Goal: Find specific page/section: Find specific page/section

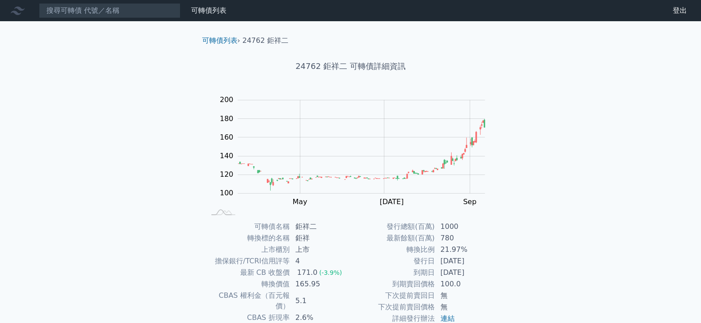
scroll to position [86, 0]
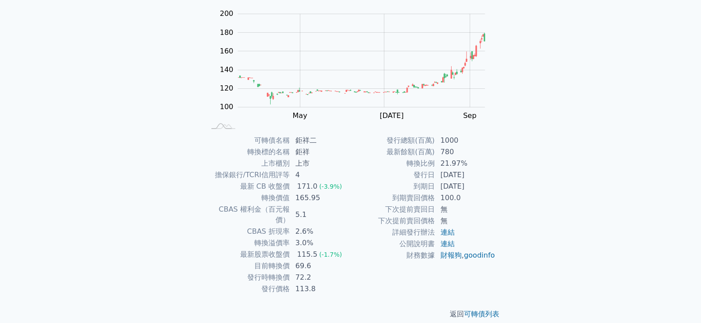
click at [457, 142] on td "1000" at bounding box center [465, 141] width 61 height 12
click at [456, 142] on td "1000" at bounding box center [465, 141] width 61 height 12
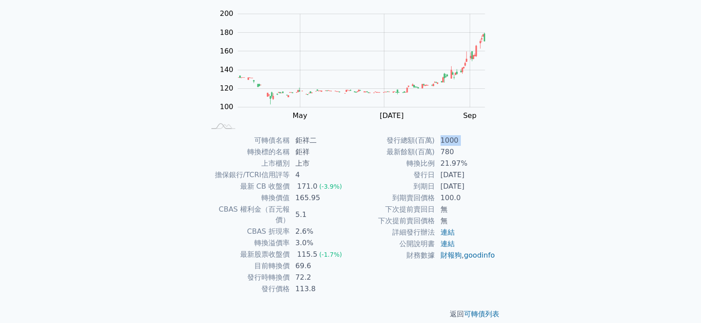
click at [456, 142] on td "1000" at bounding box center [465, 141] width 61 height 12
click at [451, 142] on td "1000" at bounding box center [465, 141] width 61 height 12
click at [456, 141] on td "1000" at bounding box center [465, 141] width 61 height 12
click at [451, 138] on td "1000" at bounding box center [465, 141] width 61 height 12
click at [448, 140] on td "1000" at bounding box center [465, 141] width 61 height 12
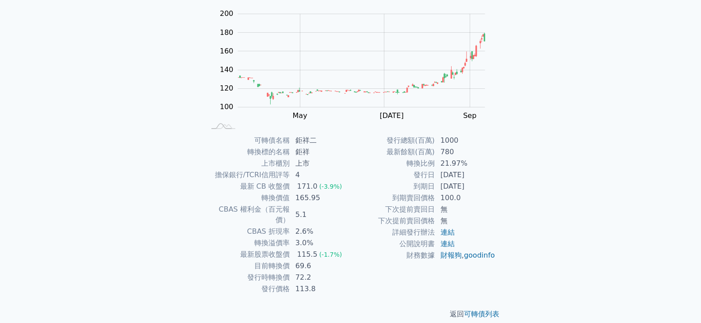
click at [446, 140] on td "1000" at bounding box center [465, 141] width 61 height 12
click at [442, 150] on td "780" at bounding box center [465, 152] width 61 height 12
click at [450, 158] on td "21.97%" at bounding box center [465, 164] width 61 height 12
click at [450, 165] on td "21.97%" at bounding box center [465, 164] width 61 height 12
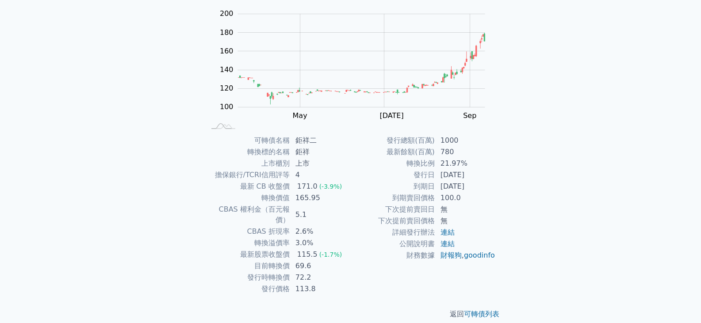
click at [450, 165] on td "21.97%" at bounding box center [465, 164] width 61 height 12
click at [488, 164] on td "21.97%" at bounding box center [465, 164] width 61 height 12
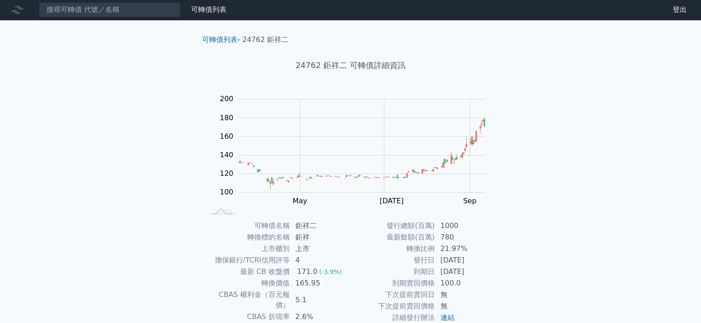
scroll to position [0, 0]
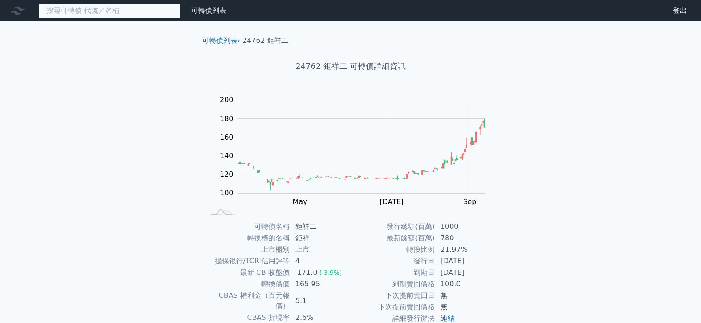
click at [86, 9] on input at bounding box center [110, 10] width 142 height 15
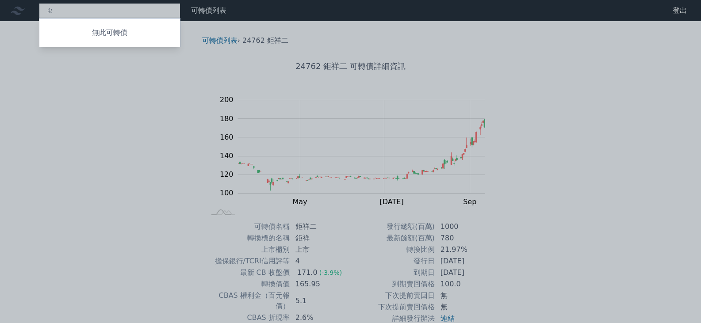
type input "只"
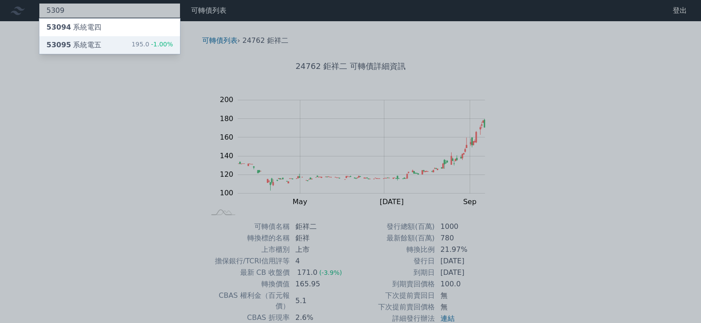
type input "5309"
click at [90, 41] on div "53095 系統電五" at bounding box center [73, 45] width 55 height 11
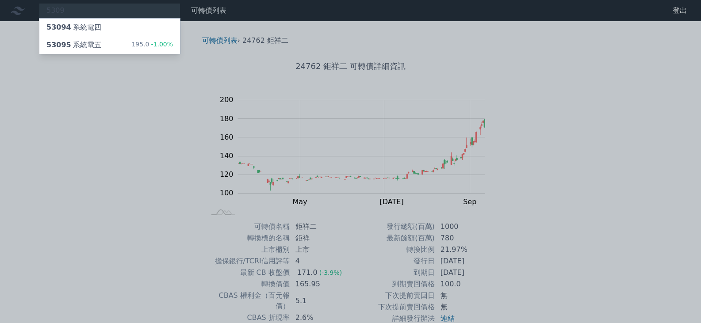
click at [527, 187] on div at bounding box center [350, 161] width 701 height 323
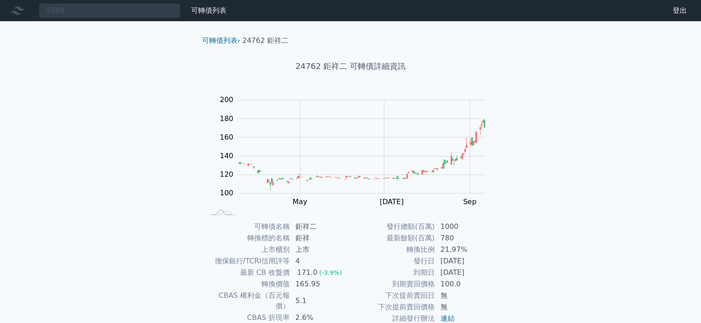
scroll to position [86, 0]
